Goal: Task Accomplishment & Management: Use online tool/utility

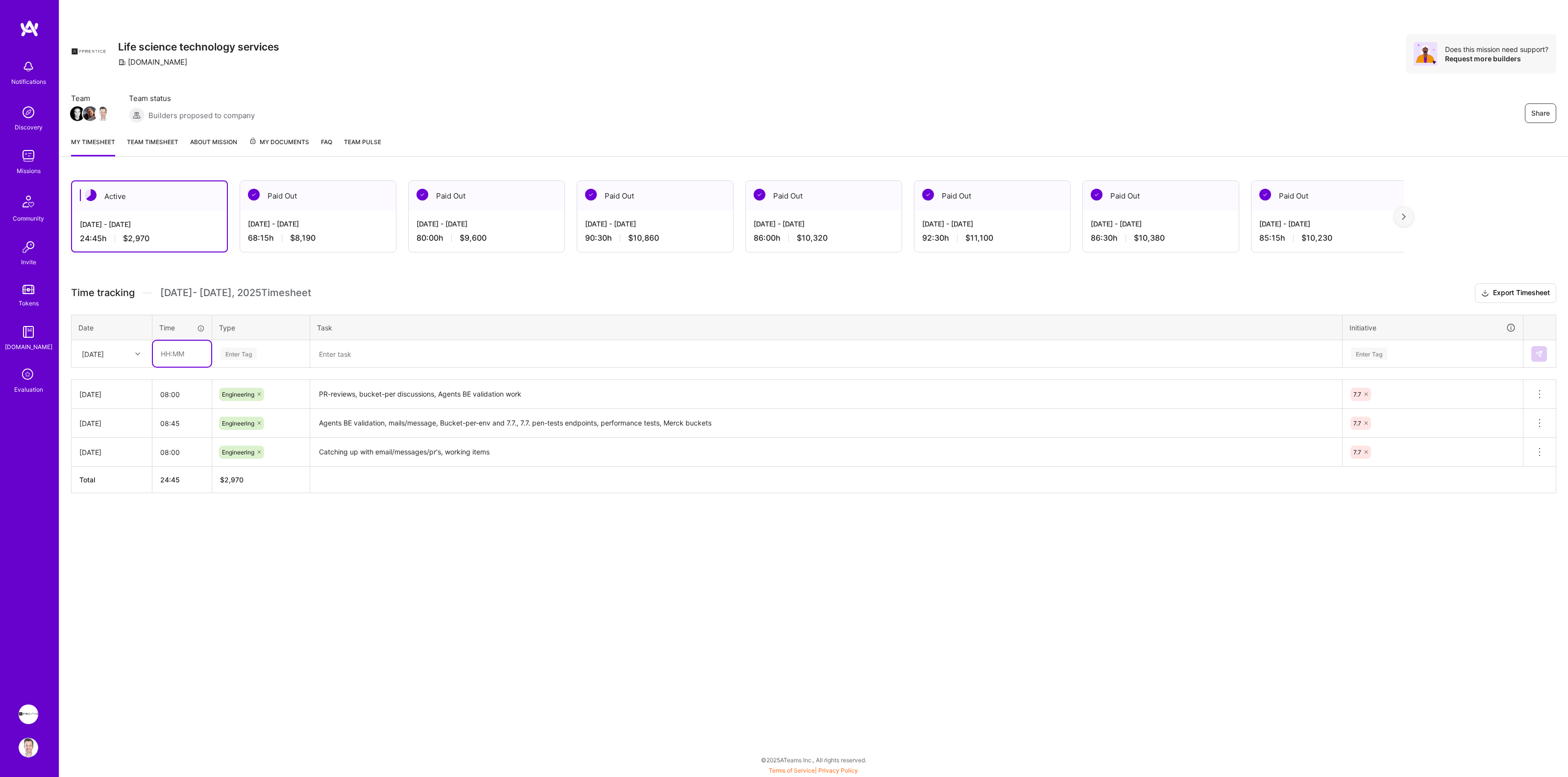
click at [167, 353] on input "text" at bounding box center [182, 353] width 58 height 26
type input "08:00"
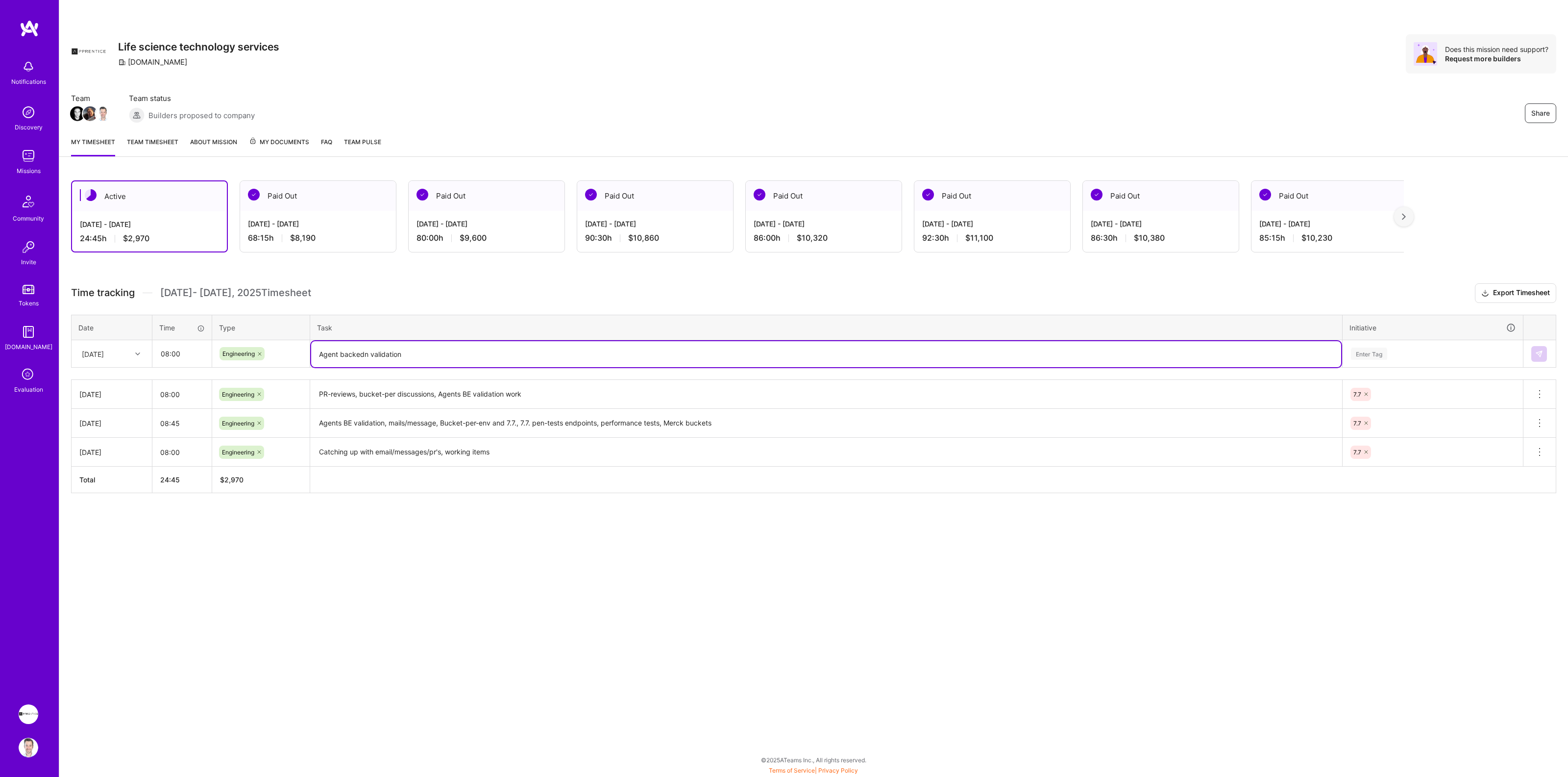
click at [360, 354] on textarea "Agent backedn validation" at bounding box center [826, 354] width 1030 height 26
type textarea "Agent backend validation, pr-reviews, bucket per env migrations"
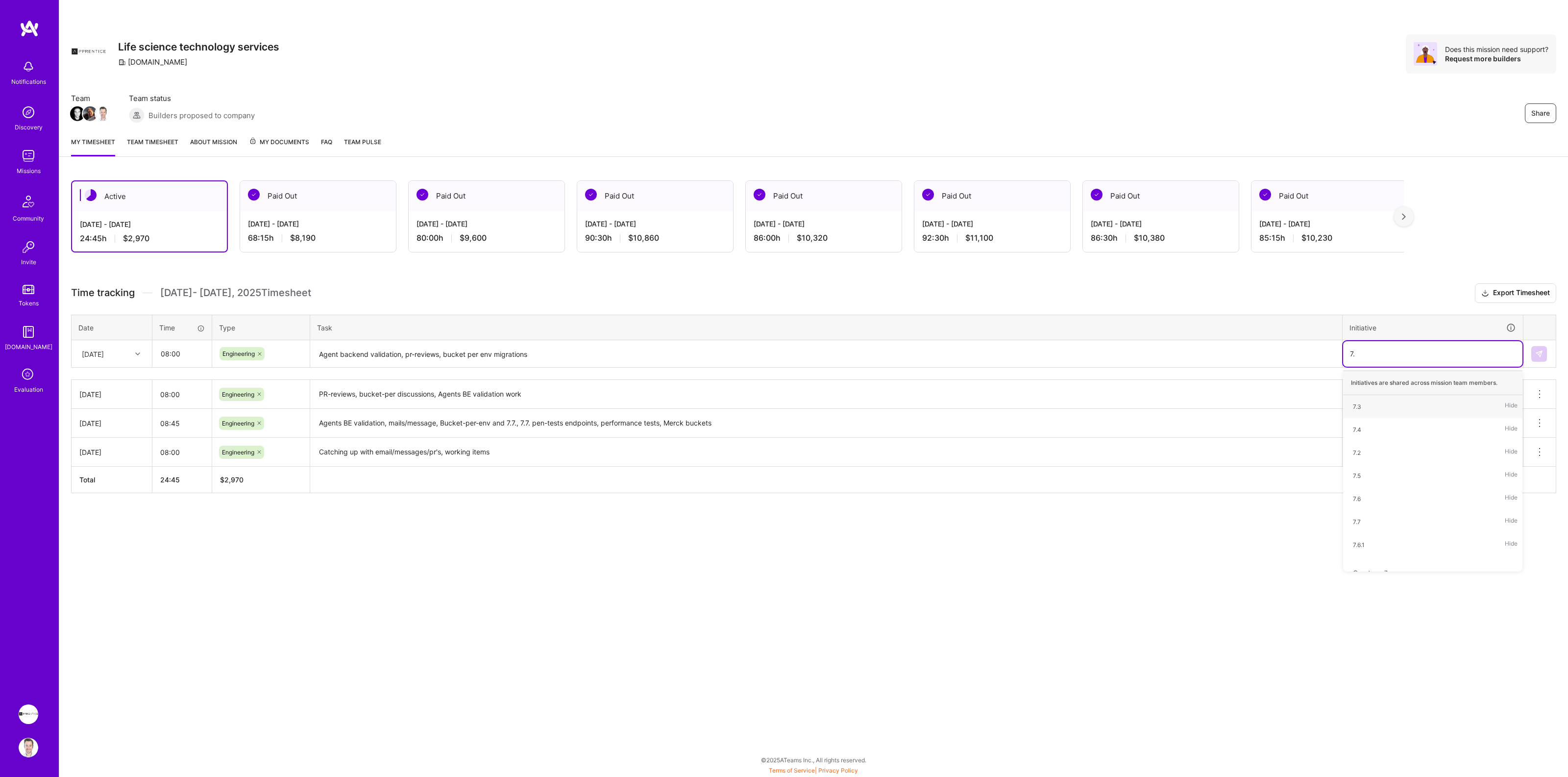
type input "7.7"
click at [1542, 353] on img at bounding box center [1539, 354] width 8 height 8
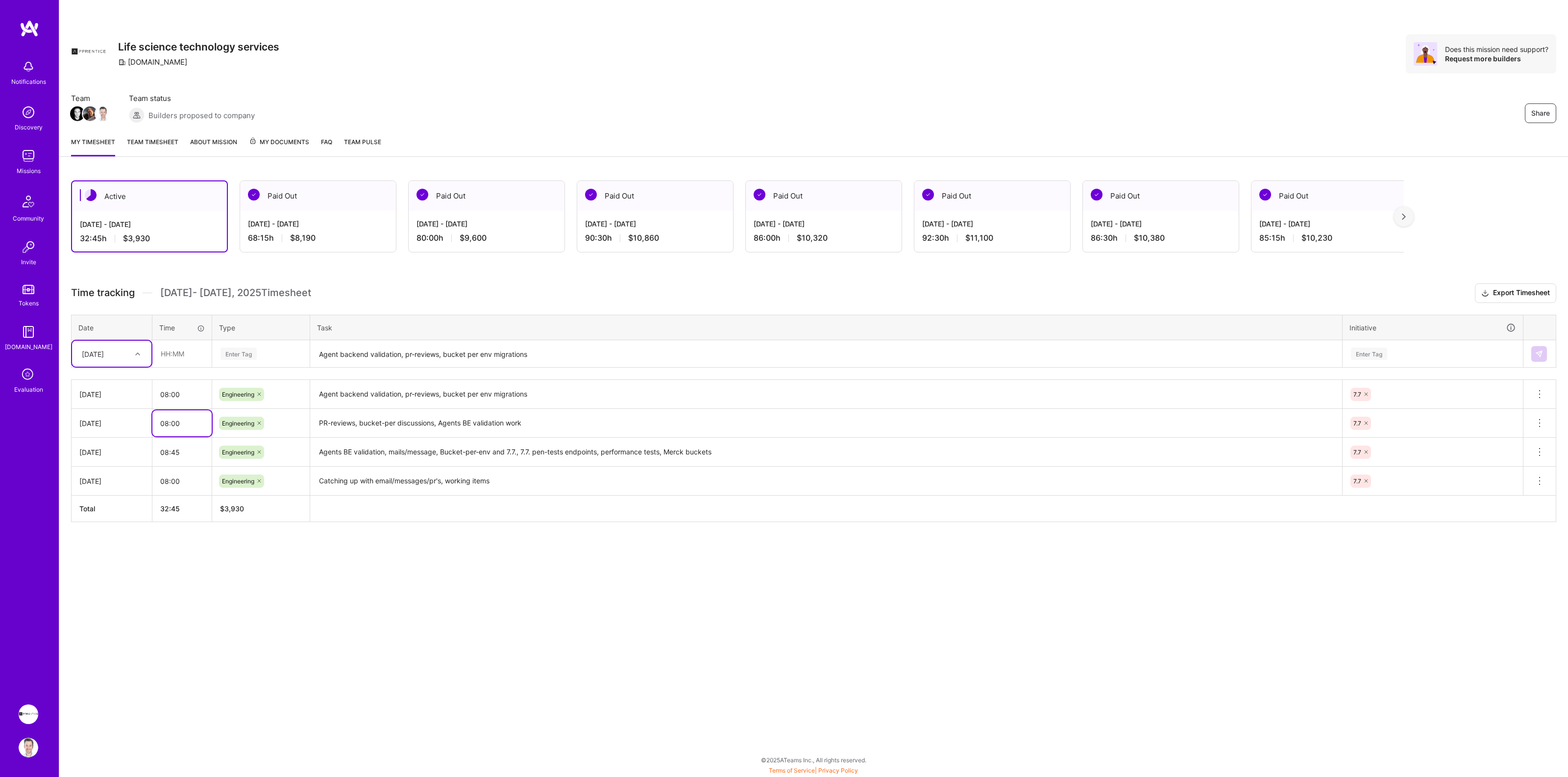
click at [189, 427] on input "08:00" at bounding box center [181, 423] width 59 height 26
type input "08:30"
click at [230, 601] on div "Share Life science technology services [DOMAIN_NAME] Does this mission need sup…" at bounding box center [813, 388] width 1509 height 777
